Goal: Check status: Check status

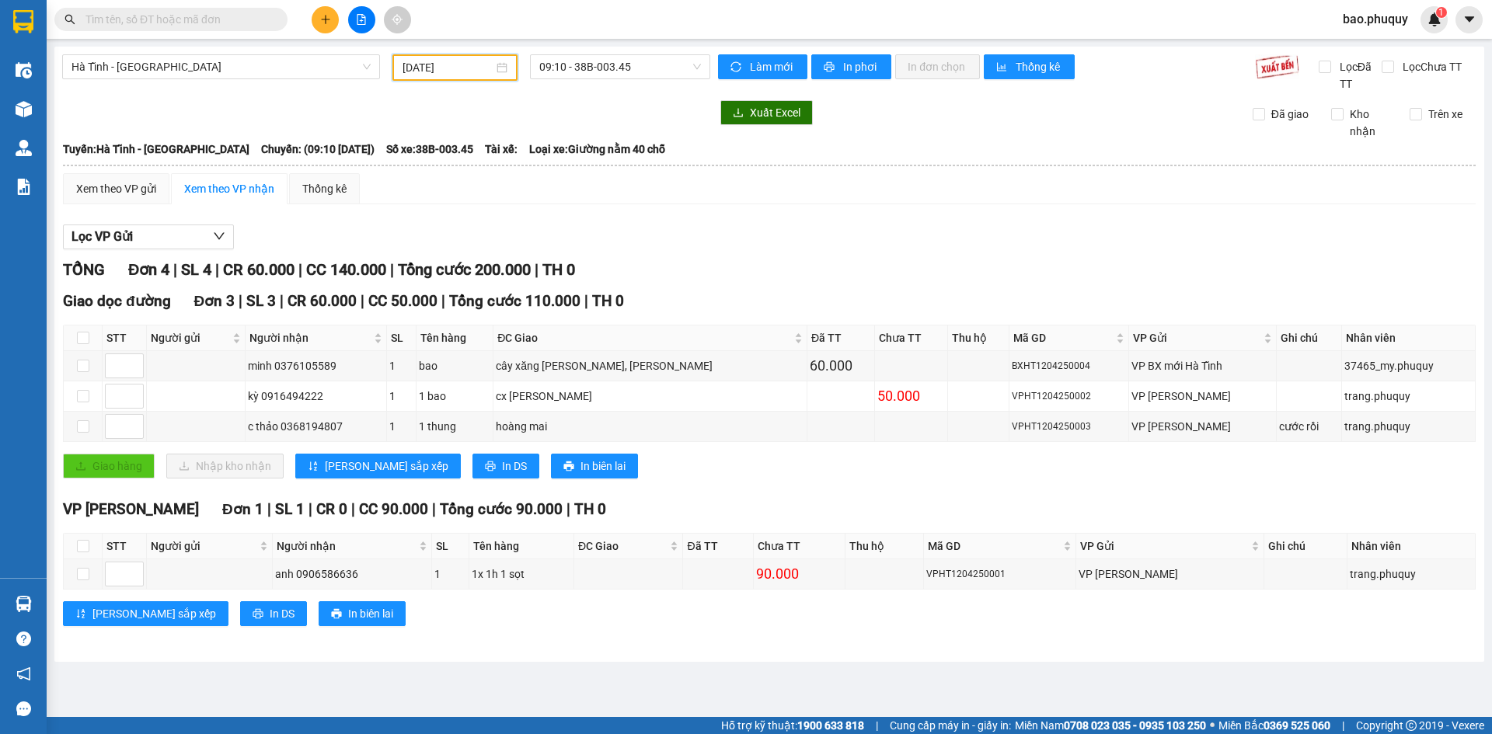
click at [488, 69] on input "[DATE]" at bounding box center [448, 67] width 91 height 17
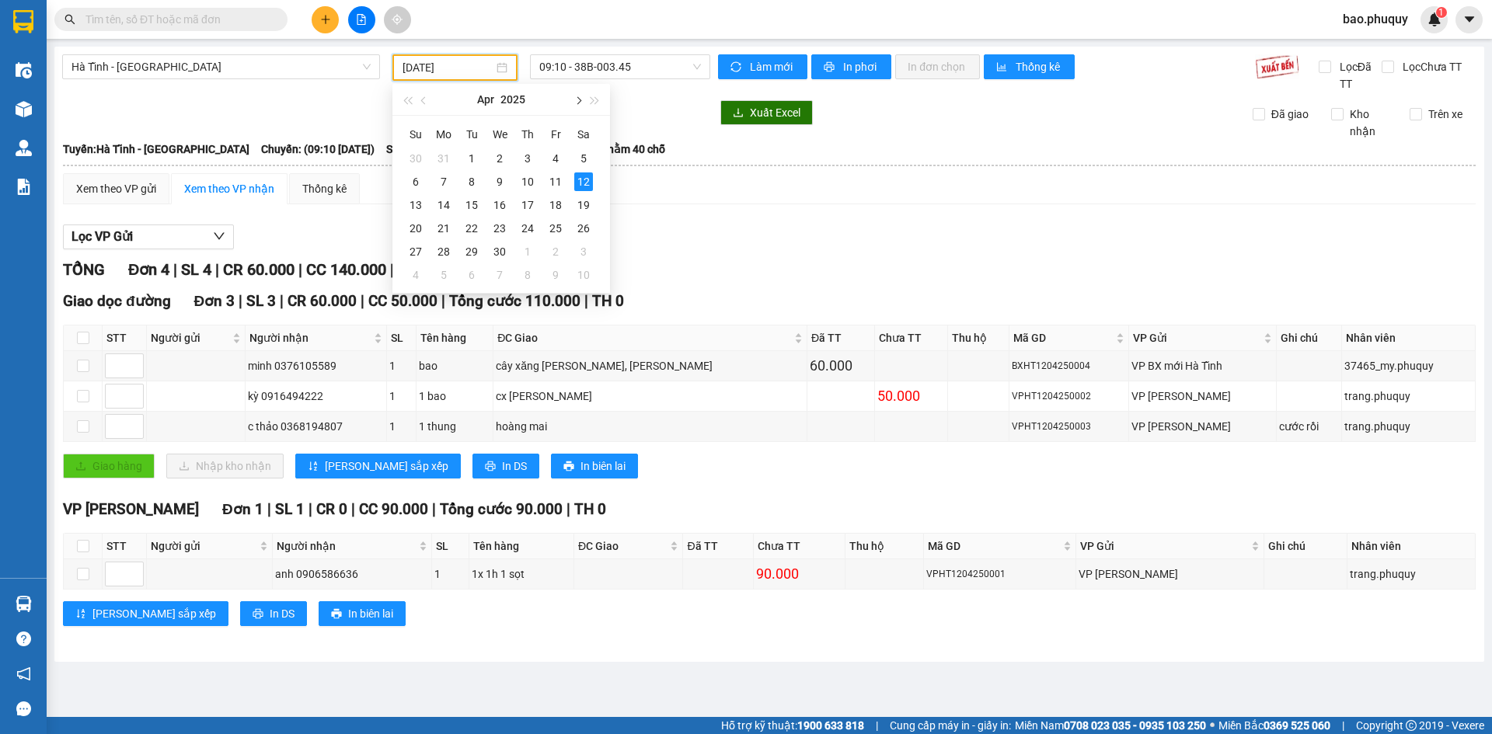
click at [570, 97] on button "button" at bounding box center [577, 99] width 17 height 31
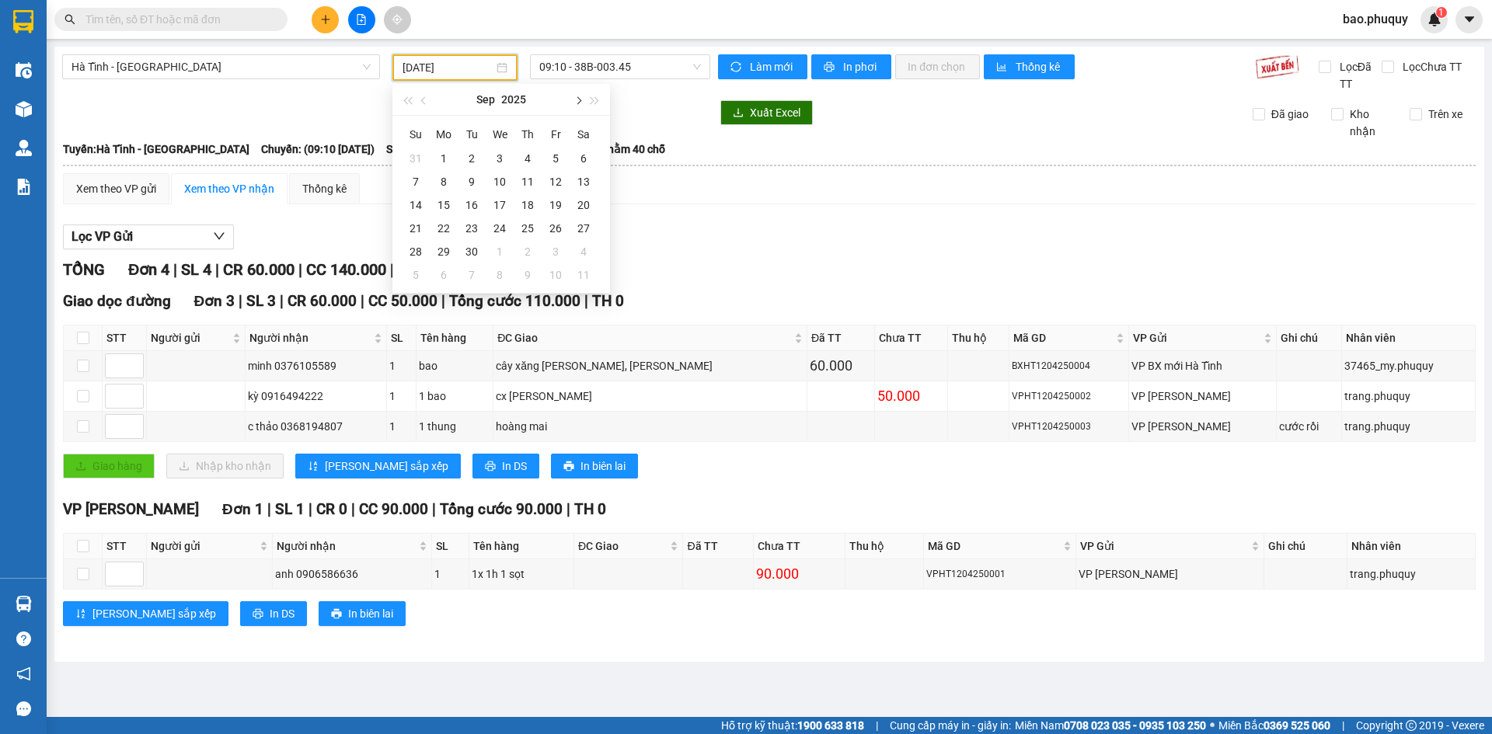
click at [570, 97] on button "button" at bounding box center [577, 99] width 17 height 31
click at [474, 204] on div "14" at bounding box center [471, 205] width 19 height 19
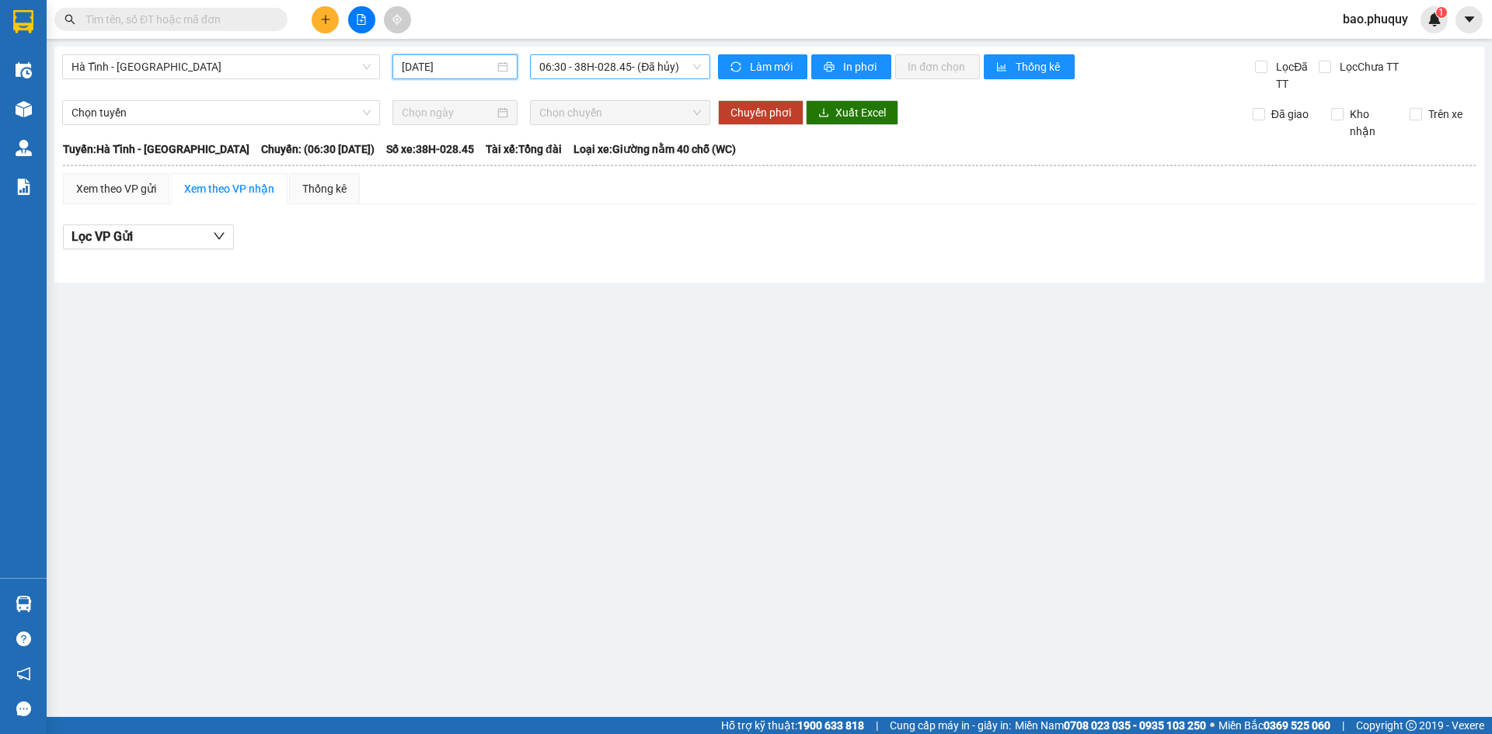
click at [658, 63] on span "06:30 - 38H-028.45 - (Đã hủy)" at bounding box center [620, 66] width 162 height 23
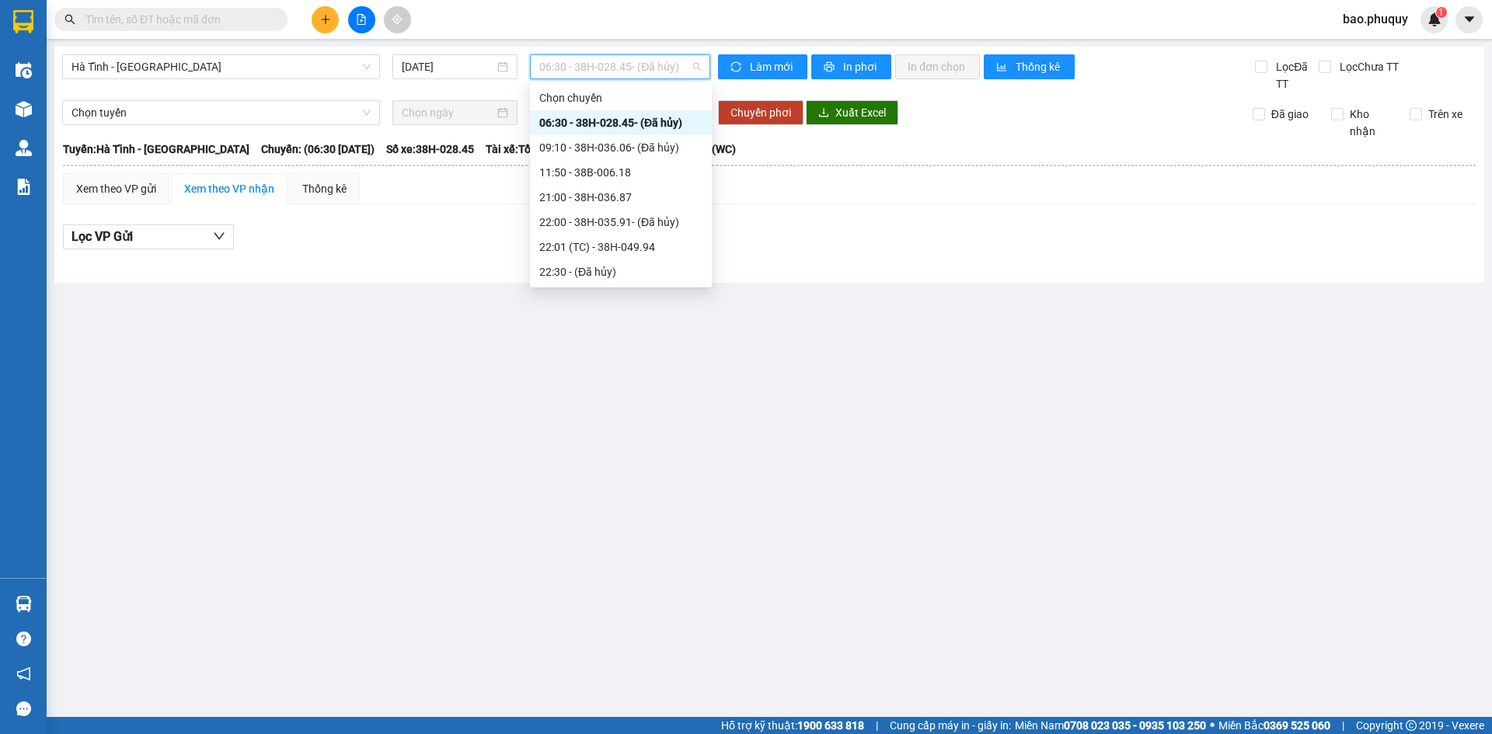
scroll to position [75, 0]
click at [664, 246] on div "23:00 - 38H-028.74" at bounding box center [620, 247] width 163 height 17
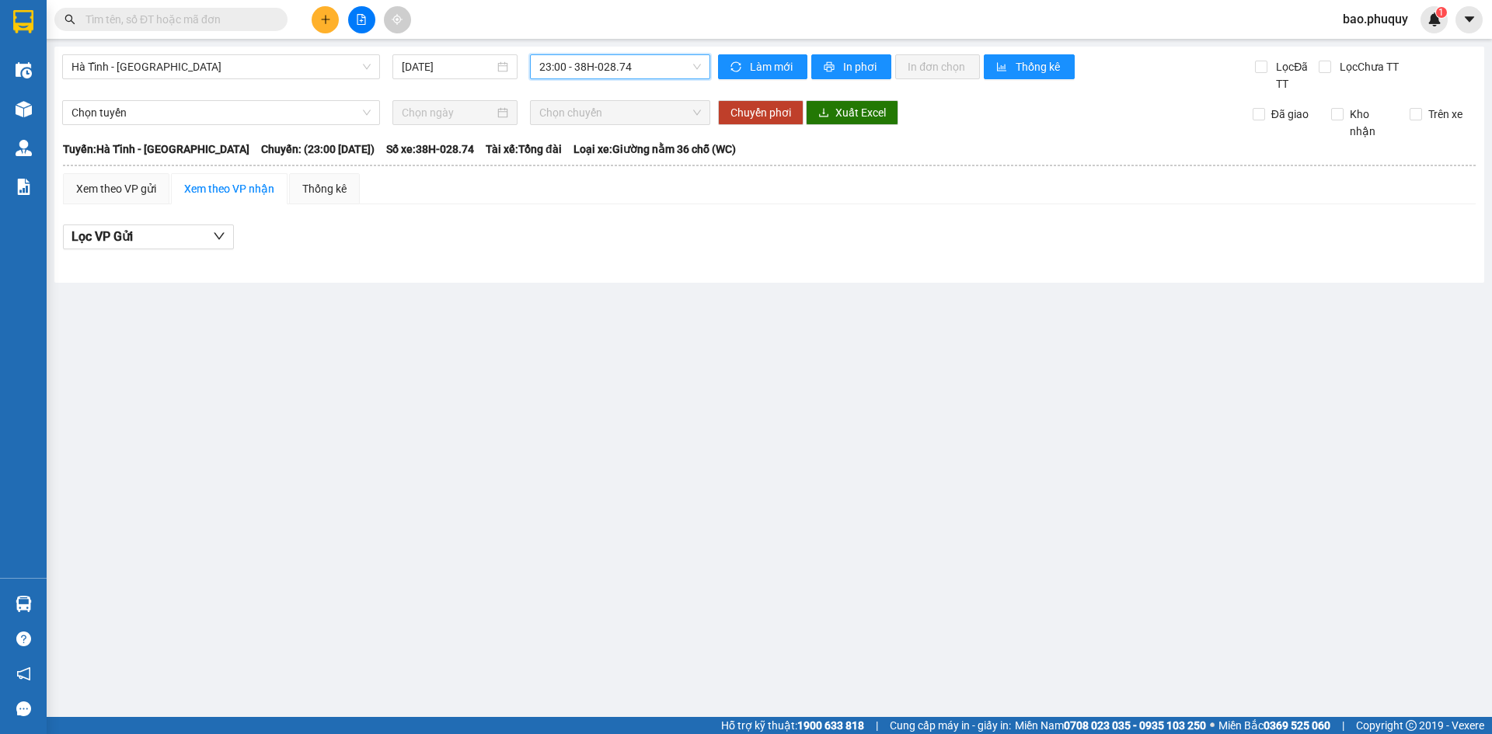
click at [670, 71] on span "23:00 - 38H-028.74" at bounding box center [620, 66] width 162 height 23
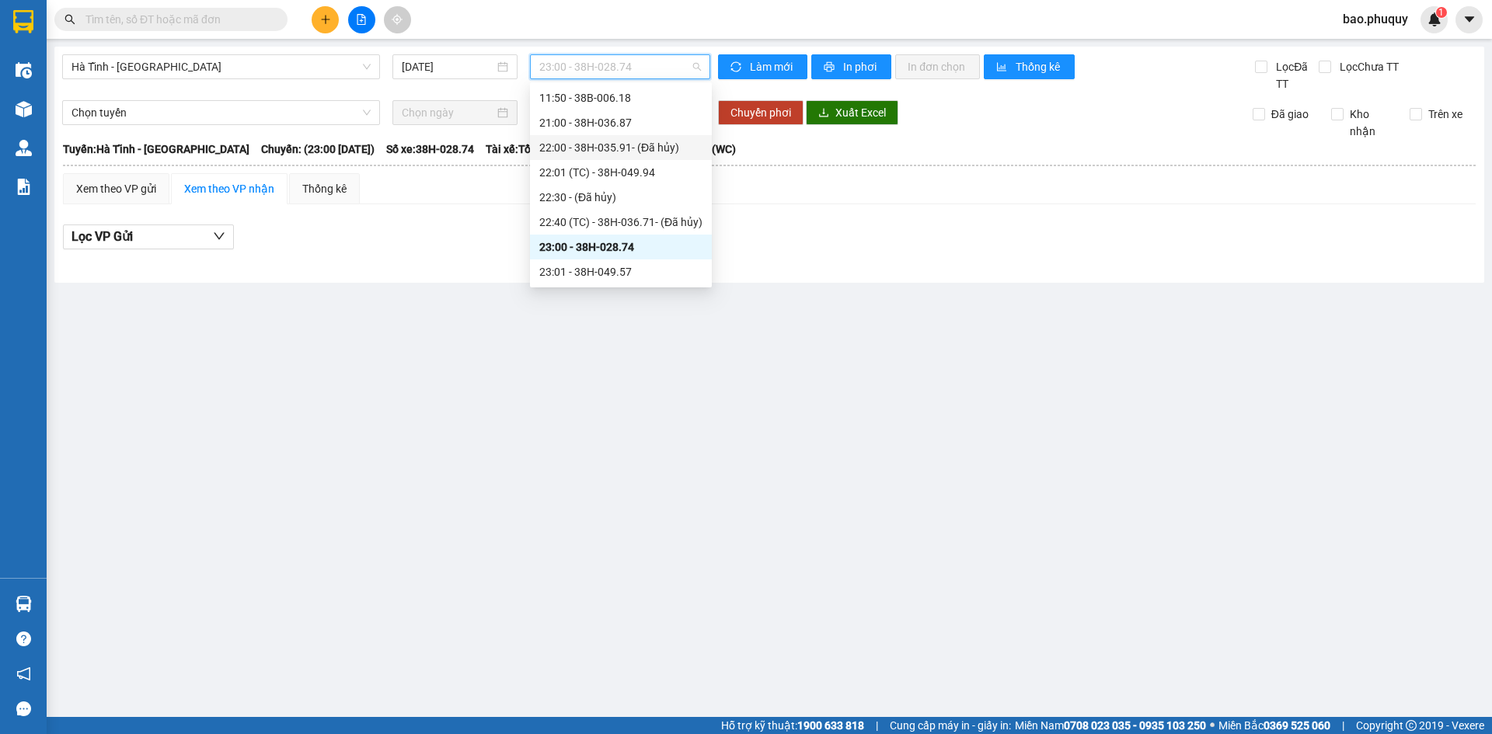
click at [392, 65] on div "[DATE]" at bounding box center [455, 66] width 138 height 25
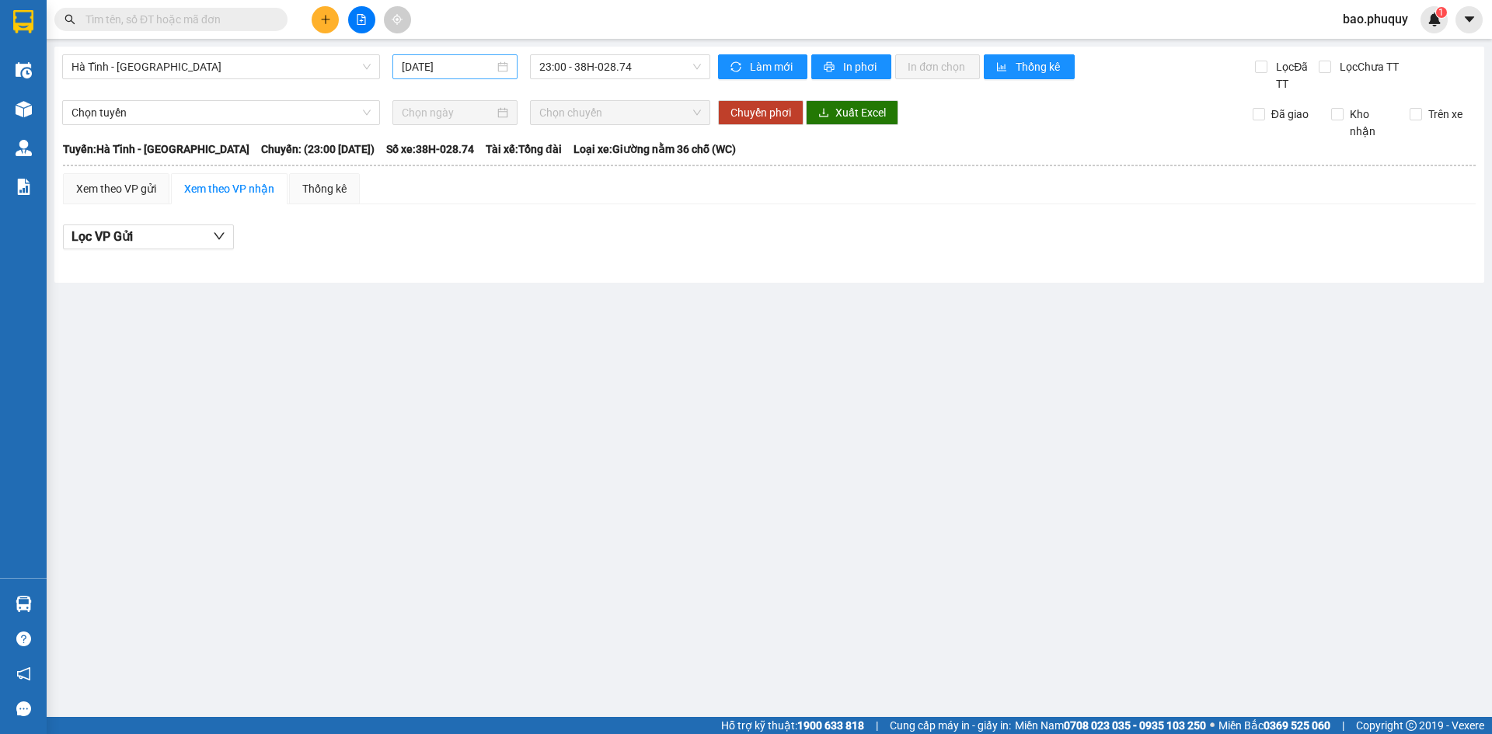
click at [413, 65] on input "[DATE]" at bounding box center [448, 66] width 92 height 17
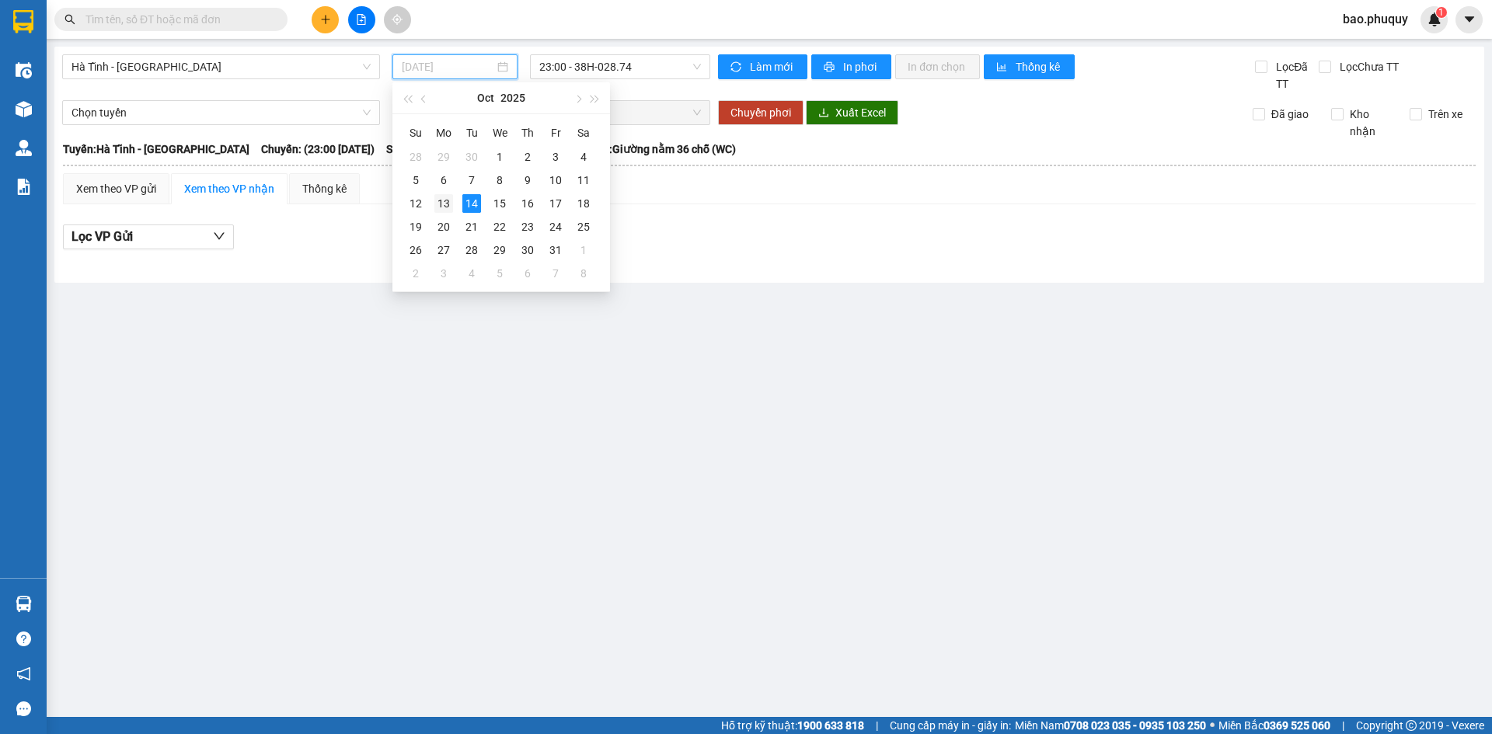
click at [455, 204] on td "13" at bounding box center [444, 203] width 28 height 23
type input "[DATE]"
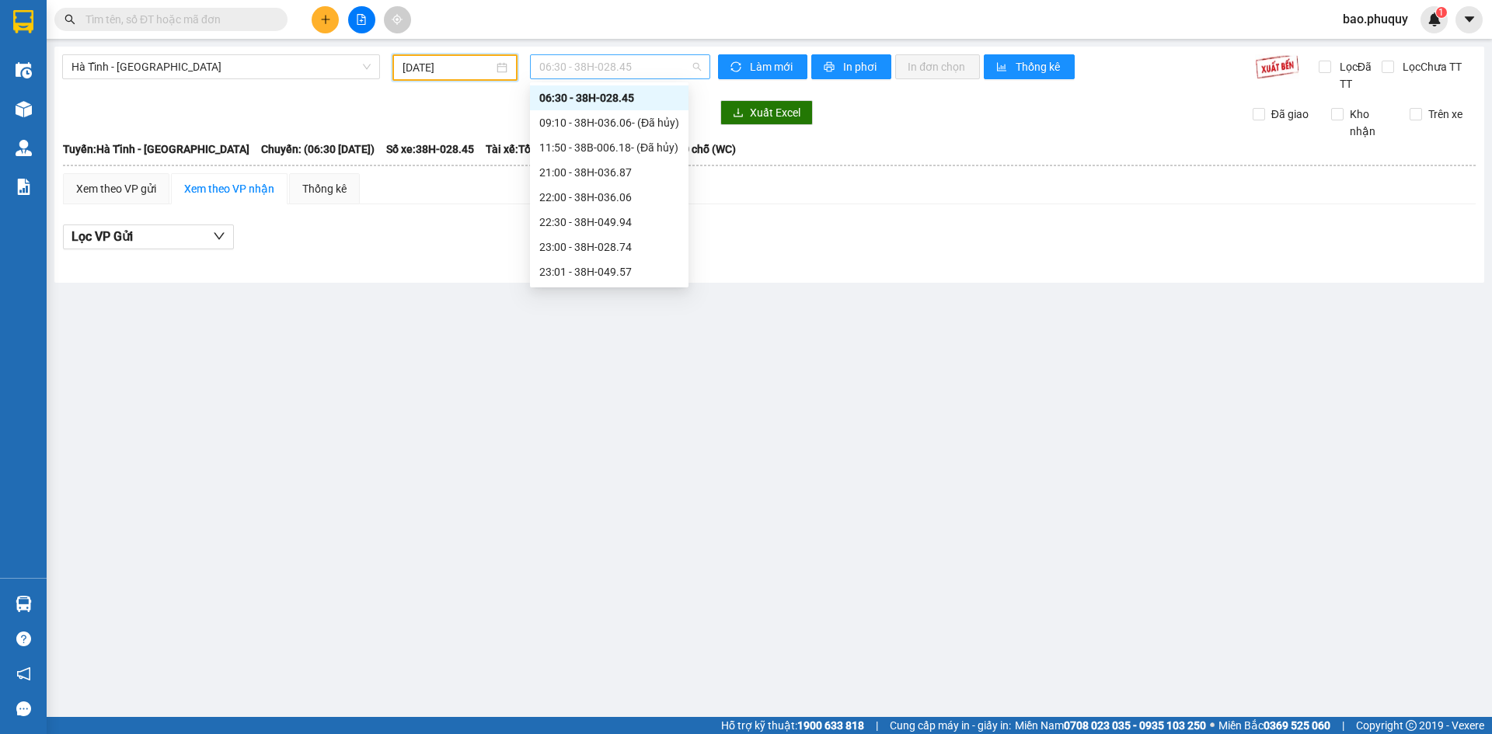
scroll to position [25, 0]
click at [643, 72] on span "06:30 - 38H-028.45" at bounding box center [620, 66] width 162 height 23
click at [639, 257] on div "23:00 - 38H-028.74" at bounding box center [609, 247] width 159 height 25
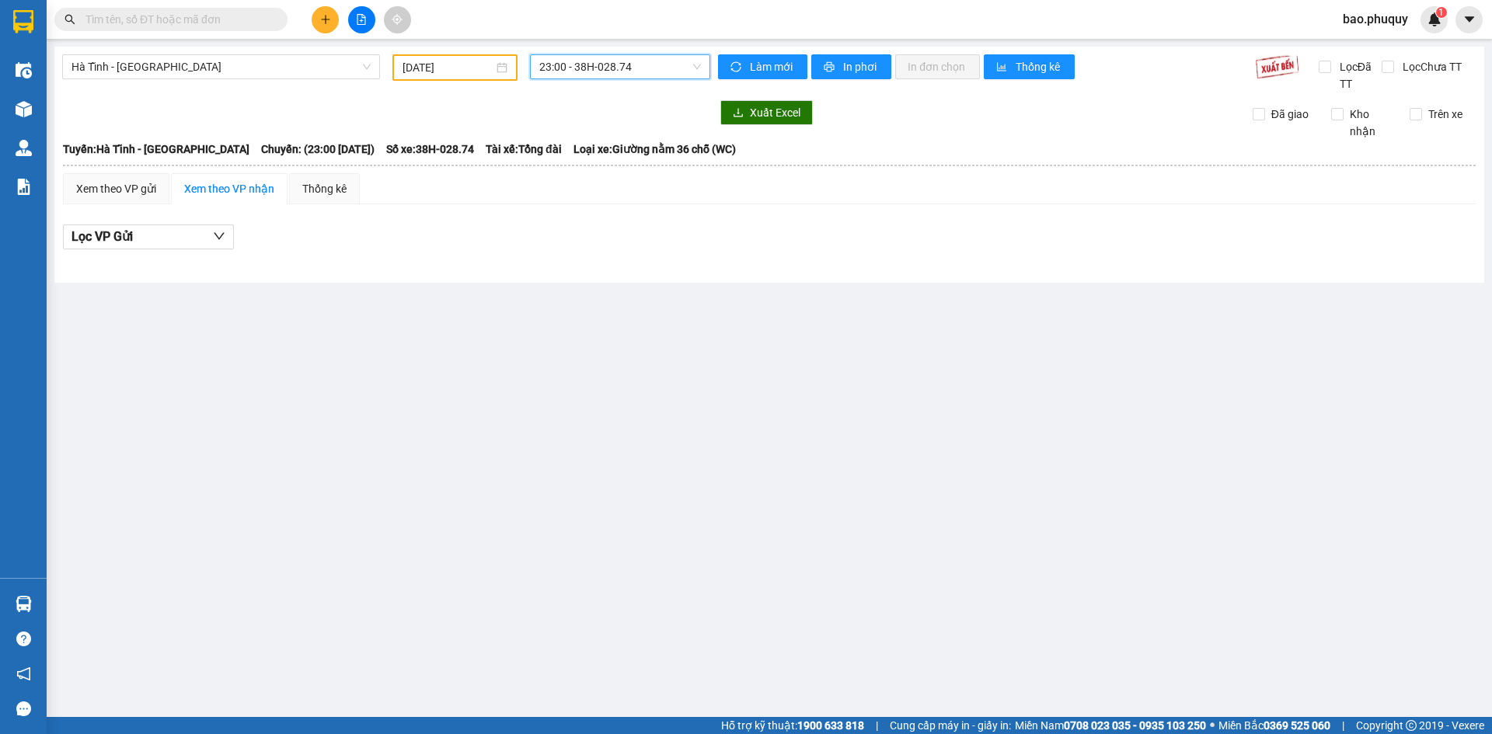
click at [682, 58] on span "23:00 - 38H-028.74" at bounding box center [620, 66] width 162 height 23
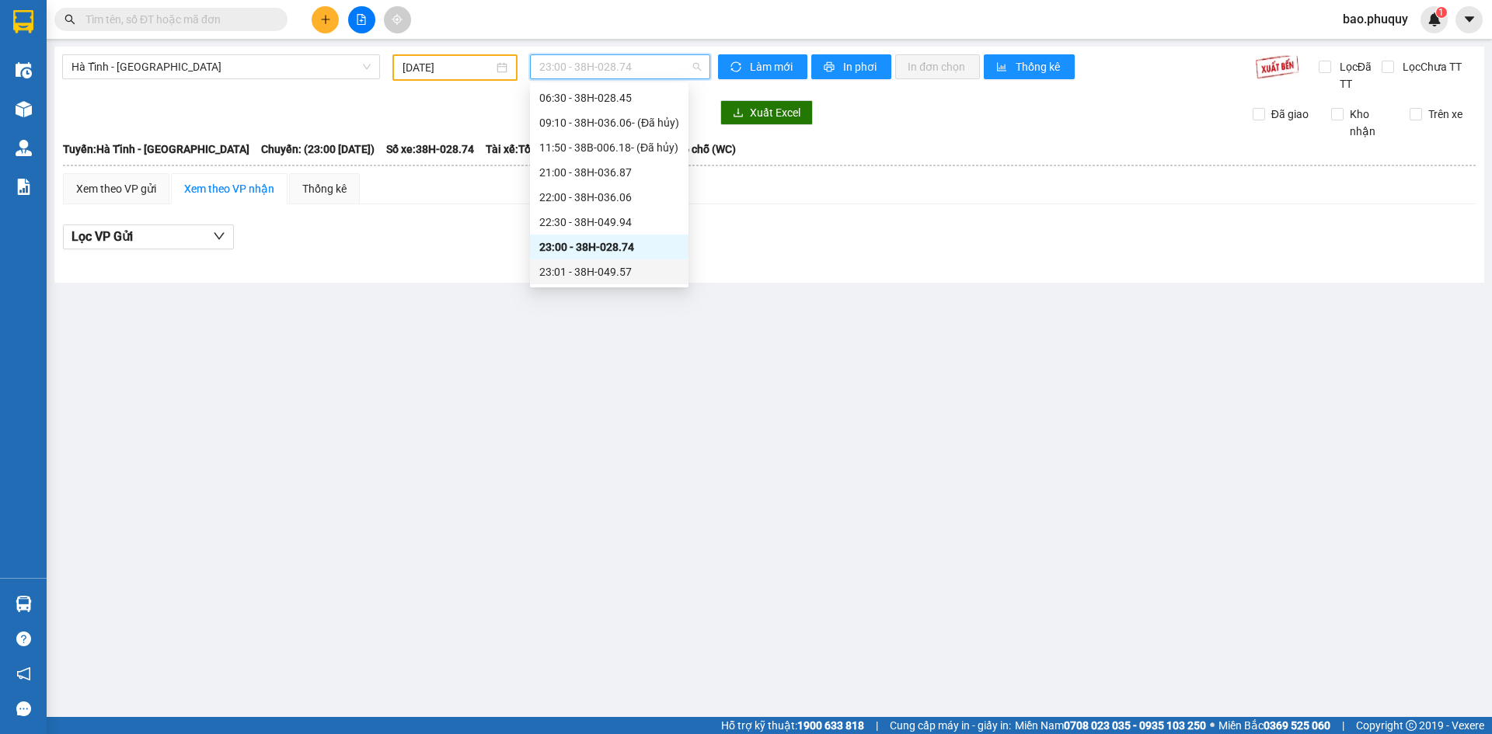
click at [662, 272] on div "23:01 - 38H-049.57" at bounding box center [609, 271] width 140 height 17
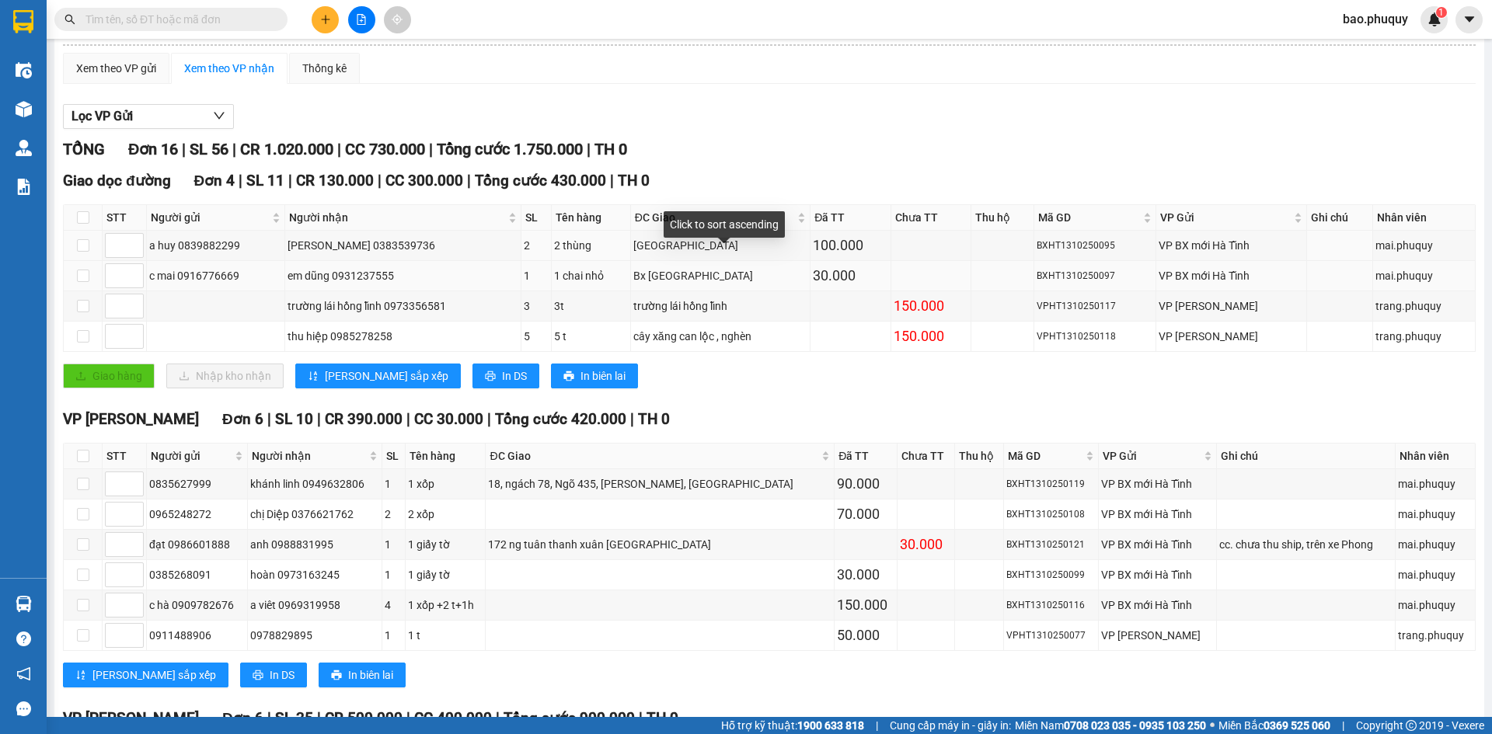
scroll to position [155, 0]
